Goal: Task Accomplishment & Management: Use online tool/utility

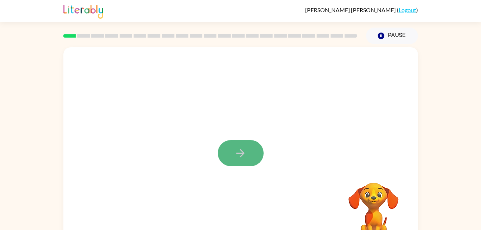
click at [255, 161] on button "button" at bounding box center [241, 153] width 46 height 26
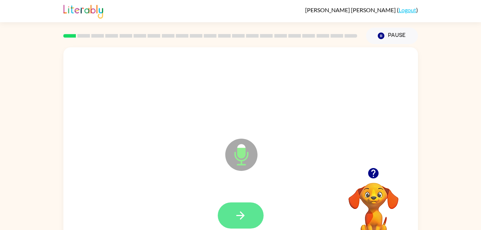
click at [242, 213] on icon "button" at bounding box center [240, 215] width 13 height 13
click at [253, 213] on button "button" at bounding box center [241, 215] width 46 height 26
click at [250, 208] on button "button" at bounding box center [241, 215] width 46 height 26
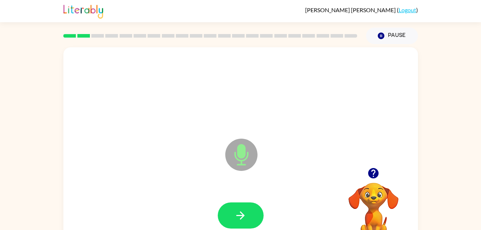
click at [250, 208] on button "button" at bounding box center [241, 215] width 46 height 26
click at [244, 213] on icon "button" at bounding box center [240, 215] width 13 height 13
drag, startPoint x: 244, startPoint y: 213, endPoint x: 195, endPoint y: 174, distance: 61.9
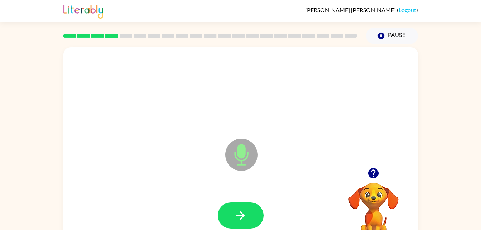
click at [195, 174] on div "Microphone The Microphone is here when it is your turn to talk" at bounding box center [240, 149] width 354 height 204
click at [238, 205] on button "button" at bounding box center [241, 215] width 46 height 26
drag, startPoint x: 237, startPoint y: 207, endPoint x: 236, endPoint y: 219, distance: 11.5
click at [236, 219] on icon "button" at bounding box center [240, 215] width 13 height 13
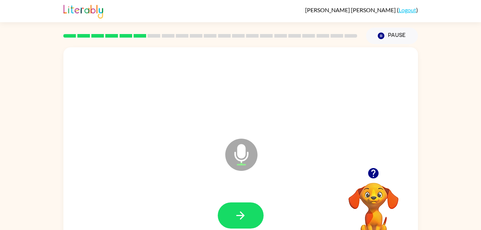
drag, startPoint x: 236, startPoint y: 219, endPoint x: 215, endPoint y: 217, distance: 20.5
click at [215, 217] on div at bounding box center [241, 215] width 340 height 59
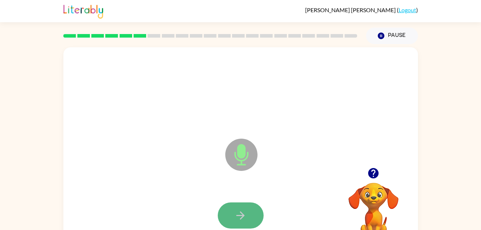
click at [238, 219] on icon "button" at bounding box center [240, 215] width 13 height 13
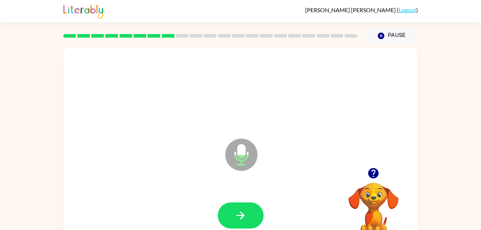
drag, startPoint x: 238, startPoint y: 219, endPoint x: 222, endPoint y: 213, distance: 17.5
click at [222, 213] on button "button" at bounding box center [241, 215] width 46 height 26
click at [237, 213] on icon "button" at bounding box center [240, 215] width 13 height 13
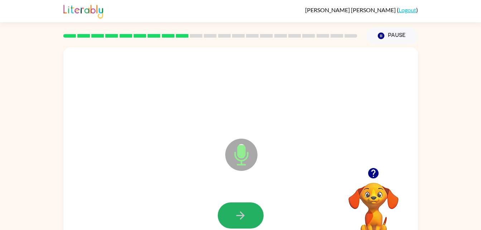
click at [237, 213] on icon "button" at bounding box center [240, 215] width 13 height 13
click at [237, 215] on icon "button" at bounding box center [240, 215] width 8 height 8
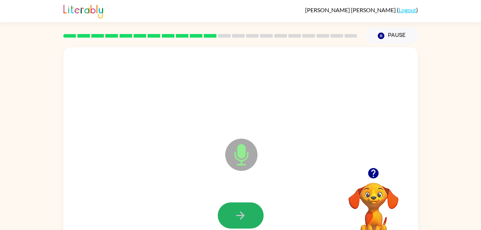
click at [237, 215] on icon "button" at bounding box center [240, 215] width 8 height 8
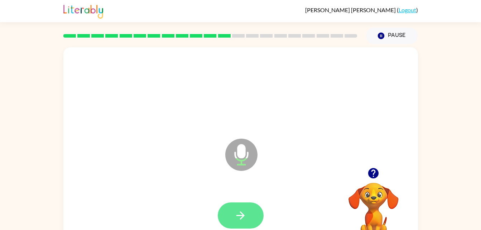
click at [237, 216] on icon "button" at bounding box center [240, 215] width 13 height 13
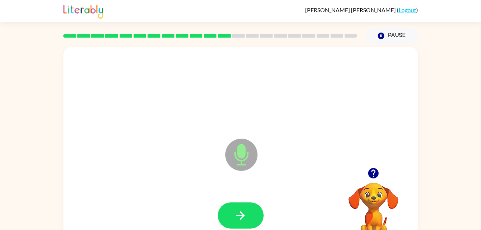
drag, startPoint x: 237, startPoint y: 216, endPoint x: 214, endPoint y: 216, distance: 23.6
click at [214, 216] on div at bounding box center [241, 215] width 340 height 59
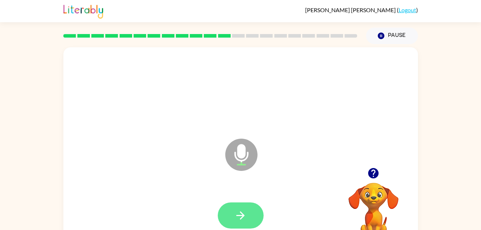
click at [235, 215] on icon "button" at bounding box center [240, 215] width 13 height 13
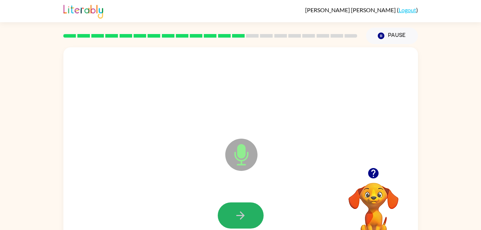
click at [235, 215] on icon "button" at bounding box center [240, 215] width 13 height 13
click at [240, 214] on icon "button" at bounding box center [240, 215] width 13 height 13
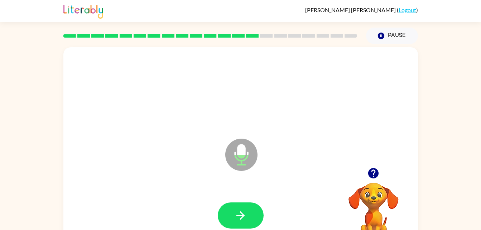
click at [240, 214] on icon "button" at bounding box center [240, 215] width 13 height 13
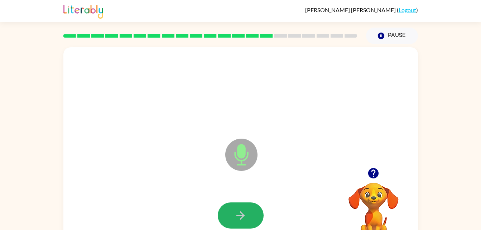
click at [240, 214] on icon "button" at bounding box center [240, 215] width 13 height 13
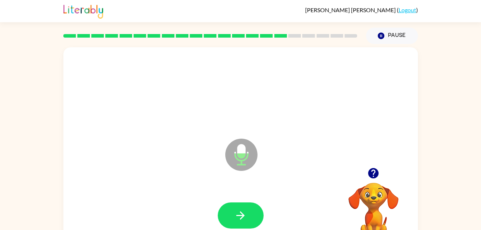
click at [240, 214] on icon "button" at bounding box center [240, 215] width 13 height 13
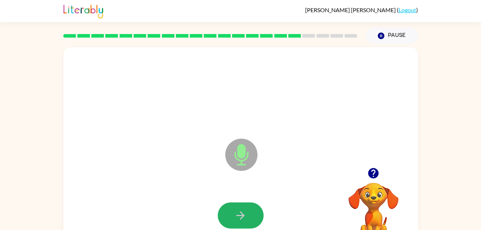
click at [240, 214] on icon "button" at bounding box center [240, 215] width 13 height 13
drag, startPoint x: 240, startPoint y: 214, endPoint x: 231, endPoint y: 213, distance: 9.0
click at [231, 213] on button "button" at bounding box center [241, 215] width 46 height 26
click at [231, 215] on button "button" at bounding box center [241, 215] width 46 height 26
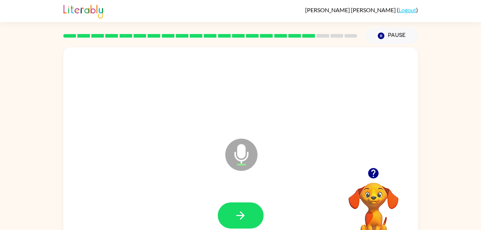
drag, startPoint x: 231, startPoint y: 217, endPoint x: 225, endPoint y: 215, distance: 6.7
click at [225, 215] on button "button" at bounding box center [241, 215] width 46 height 26
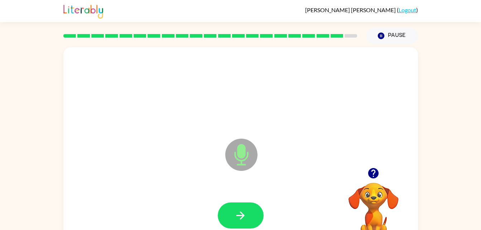
click at [225, 215] on button "button" at bounding box center [241, 215] width 46 height 26
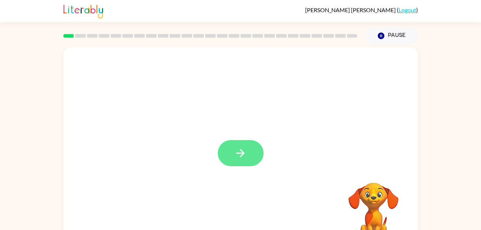
click at [225, 151] on button "button" at bounding box center [241, 153] width 46 height 26
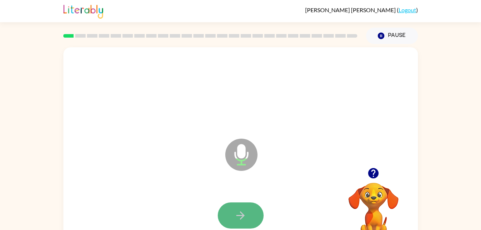
click at [224, 215] on button "button" at bounding box center [241, 215] width 46 height 26
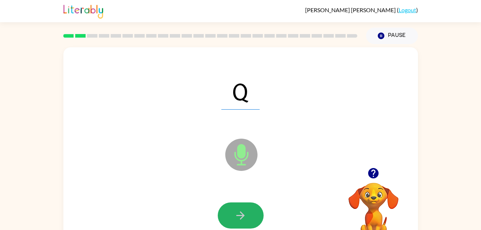
click at [224, 215] on button "button" at bounding box center [241, 215] width 46 height 26
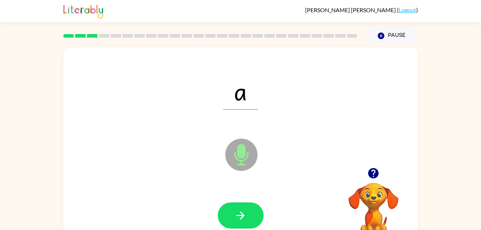
click at [224, 215] on button "button" at bounding box center [241, 215] width 46 height 26
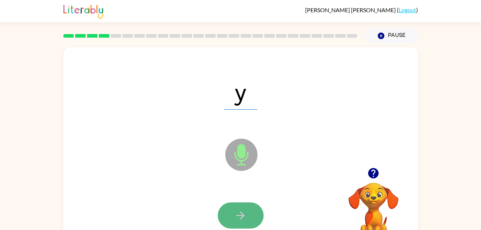
click at [224, 215] on button "button" at bounding box center [241, 215] width 46 height 26
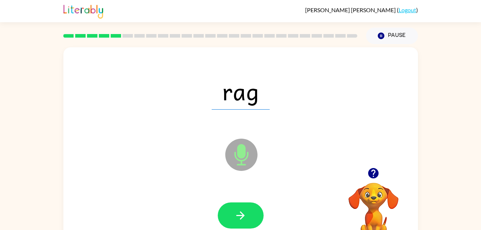
click at [224, 215] on button "button" at bounding box center [241, 215] width 46 height 26
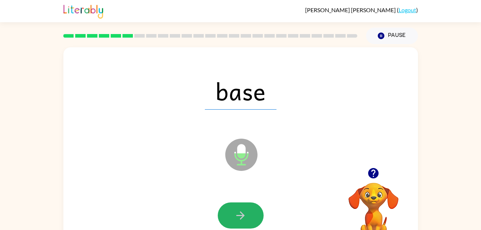
click at [224, 215] on button "button" at bounding box center [241, 215] width 46 height 26
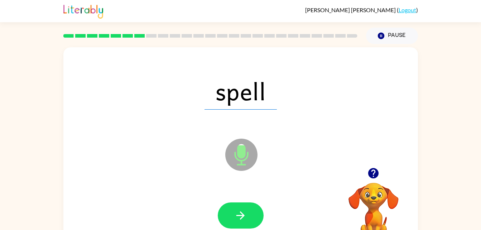
click at [224, 215] on button "button" at bounding box center [241, 215] width 46 height 26
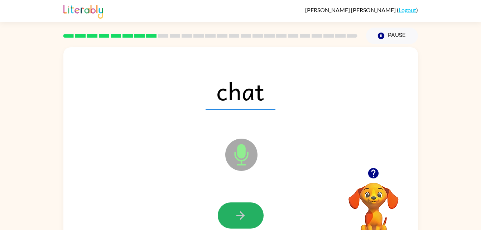
drag, startPoint x: 224, startPoint y: 215, endPoint x: 218, endPoint y: 191, distance: 24.2
click at [218, 191] on div at bounding box center [241, 215] width 340 height 59
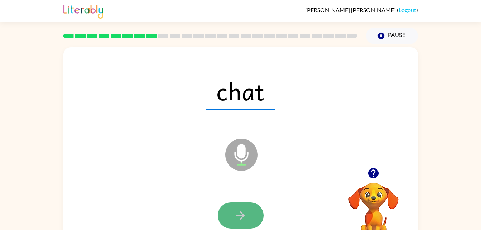
click at [237, 210] on icon "button" at bounding box center [240, 215] width 13 height 13
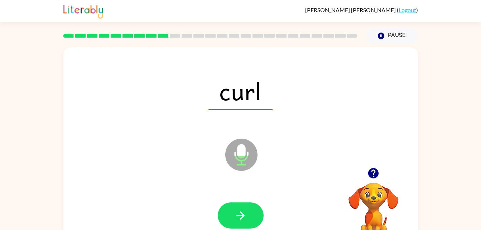
click at [237, 210] on icon "button" at bounding box center [240, 215] width 13 height 13
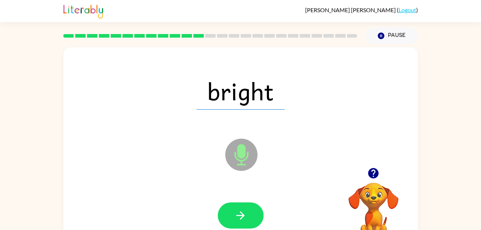
click at [237, 210] on icon "button" at bounding box center [240, 215] width 13 height 13
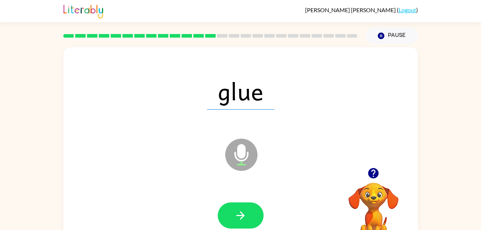
click at [237, 210] on icon "button" at bounding box center [240, 215] width 13 height 13
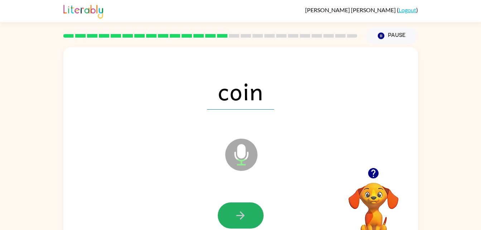
click at [237, 210] on icon "button" at bounding box center [240, 215] width 13 height 13
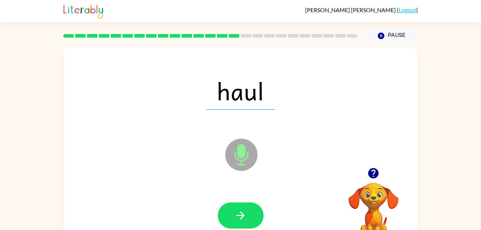
click at [237, 210] on icon "button" at bounding box center [240, 215] width 13 height 13
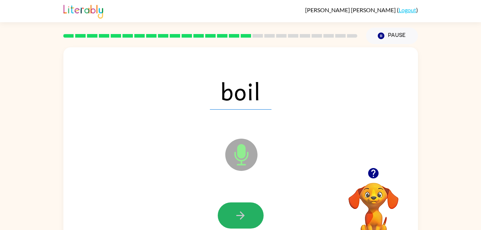
click at [237, 210] on icon "button" at bounding box center [240, 215] width 13 height 13
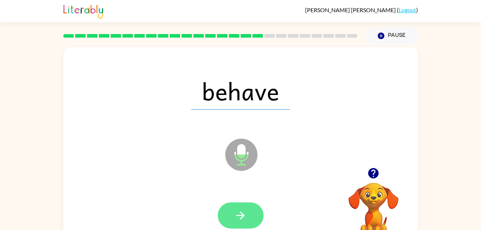
click at [237, 209] on icon "button" at bounding box center [240, 215] width 13 height 13
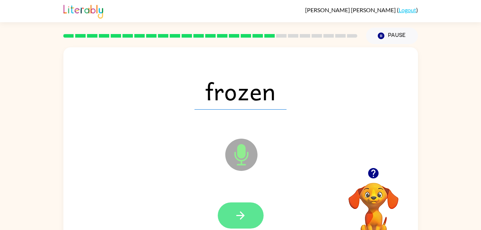
click at [237, 209] on icon "button" at bounding box center [240, 215] width 13 height 13
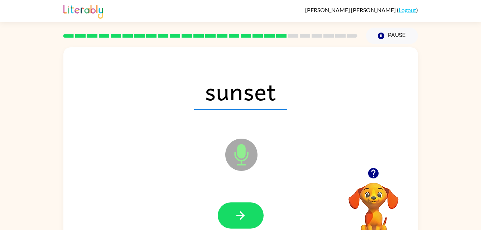
click at [237, 209] on icon "button" at bounding box center [240, 215] width 13 height 13
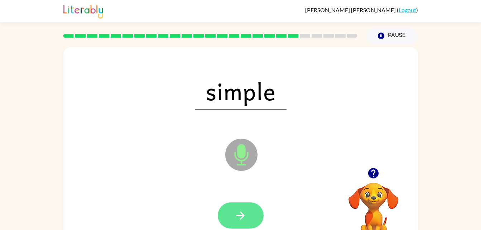
click at [242, 213] on icon "button" at bounding box center [240, 215] width 8 height 8
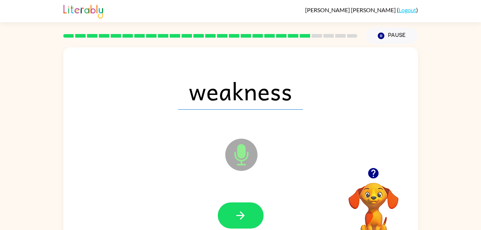
click at [242, 213] on icon "button" at bounding box center [240, 215] width 8 height 8
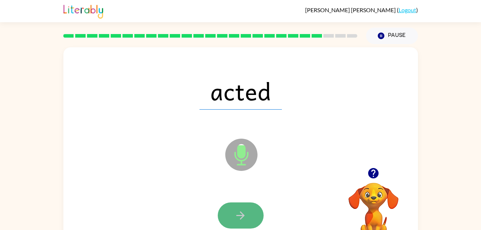
click at [242, 214] on icon "button" at bounding box center [240, 215] width 13 height 13
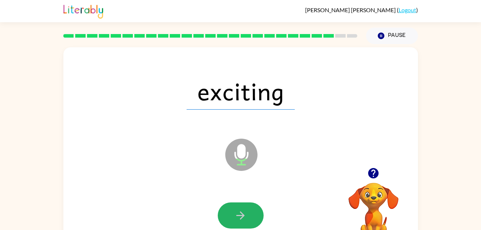
click at [242, 214] on icon "button" at bounding box center [240, 215] width 13 height 13
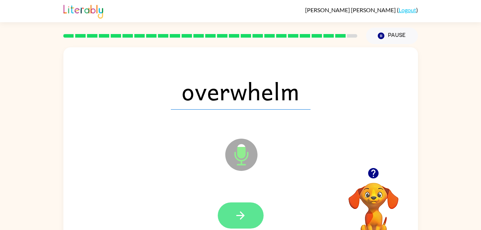
click at [242, 216] on icon "button" at bounding box center [240, 215] width 13 height 13
